Goal: Find specific page/section: Find specific page/section

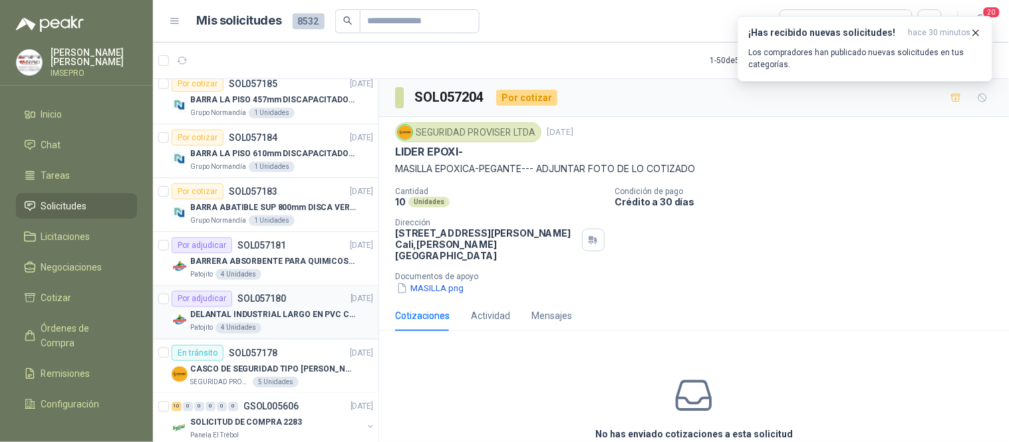
scroll to position [221, 0]
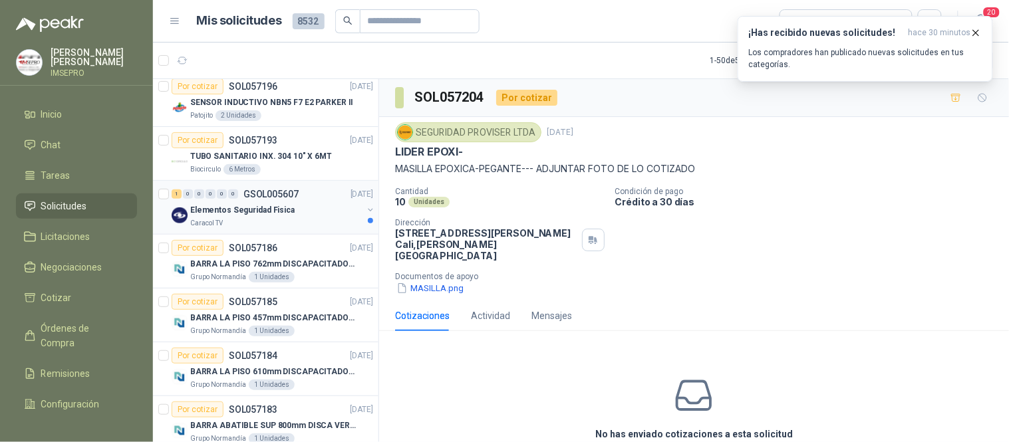
click at [321, 216] on div "Elementos Seguridad Fisica" at bounding box center [276, 210] width 172 height 16
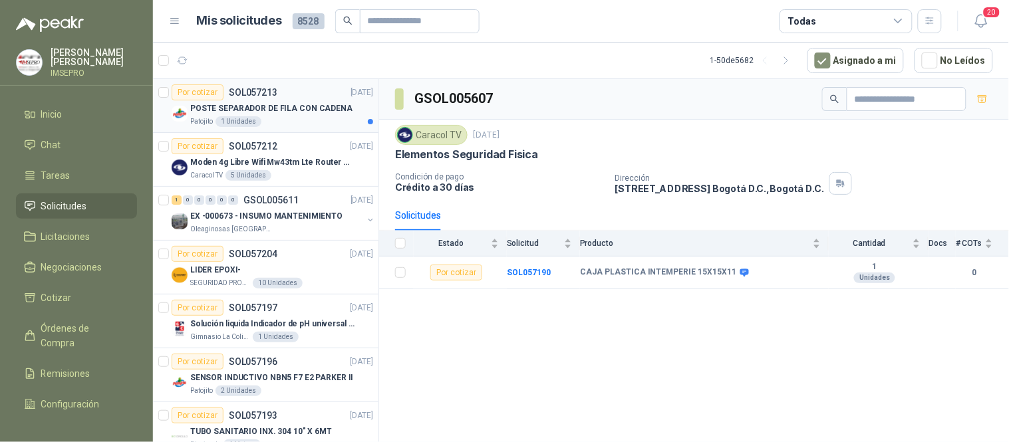
click at [297, 115] on div "POSTE SEPARADOR DE FILA CON CADENA" at bounding box center [281, 108] width 183 height 16
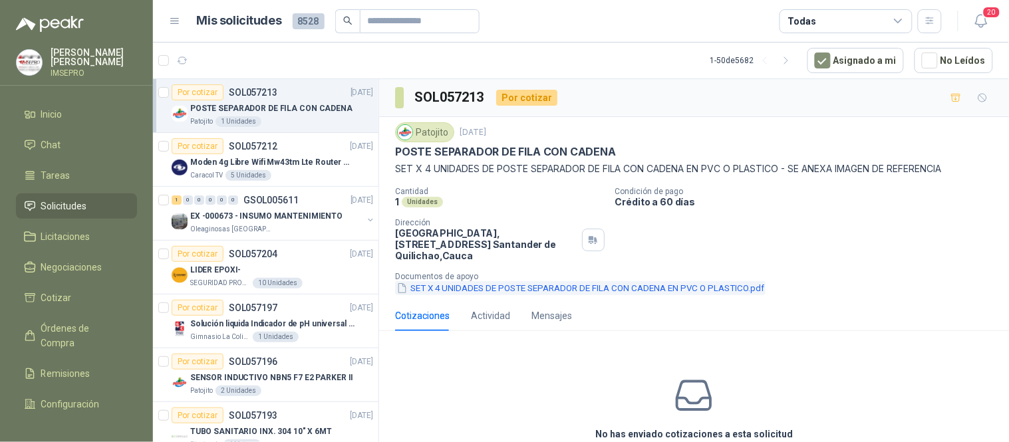
click at [440, 283] on button "SET X 4 UNIDADES DE POSTE SEPARADOR DE FILA CON CADENA EN PVC O PLASTICO.pdf" at bounding box center [580, 288] width 370 height 14
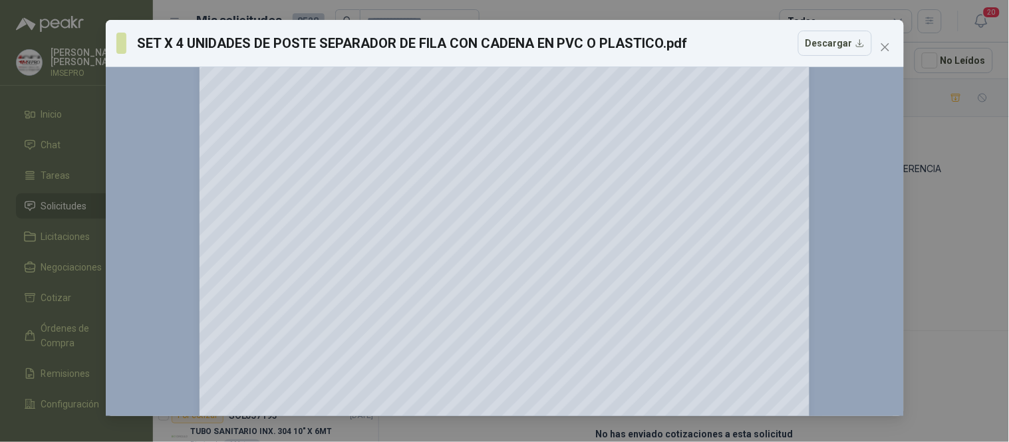
scroll to position [148, 0]
click at [193, 227] on div at bounding box center [504, 325] width 777 height 790
click at [881, 39] on button "Close" at bounding box center [885, 47] width 21 height 21
